Goal: Task Accomplishment & Management: Use online tool/utility

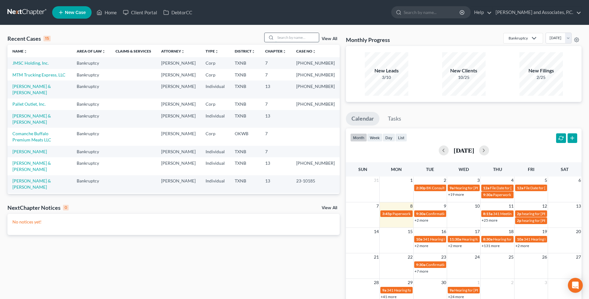
click at [286, 38] on input "search" at bounding box center [296, 37] width 43 height 9
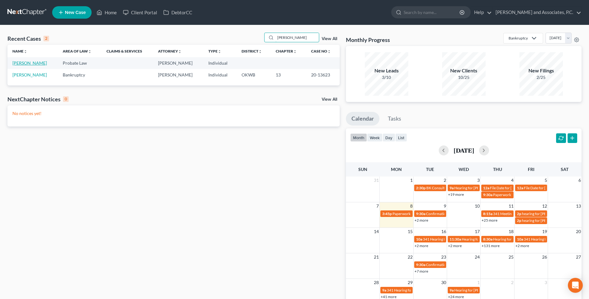
type input "[PERSON_NAME]"
click at [32, 63] on link "[PERSON_NAME]" at bounding box center [29, 62] width 34 height 5
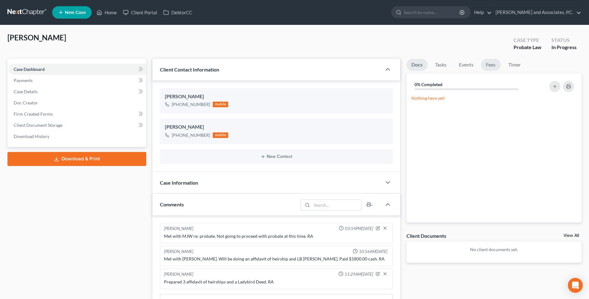
click at [489, 65] on link "Fees" at bounding box center [491, 65] width 20 height 12
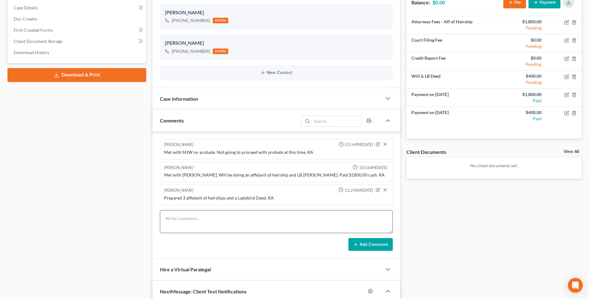
scroll to position [93, 0]
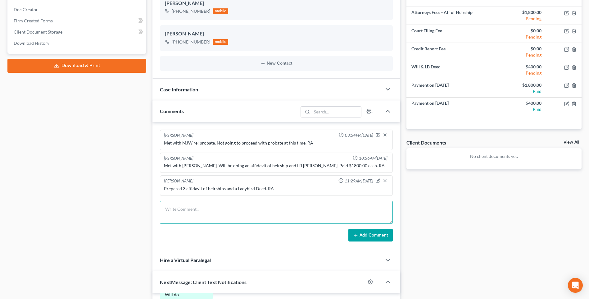
click at [179, 209] on textarea at bounding box center [276, 212] width 233 height 23
type textarea "Prepared Will. RA"
click at [377, 236] on button "Add Comment" at bounding box center [370, 234] width 44 height 13
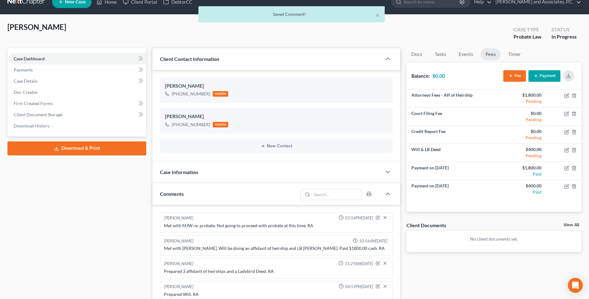
scroll to position [0, 0]
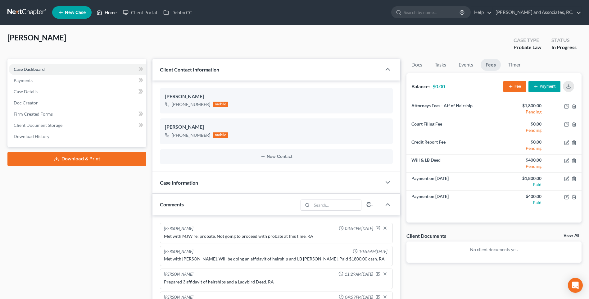
click at [111, 13] on link "Home" at bounding box center [106, 12] width 26 height 11
